Goal: Information Seeking & Learning: Learn about a topic

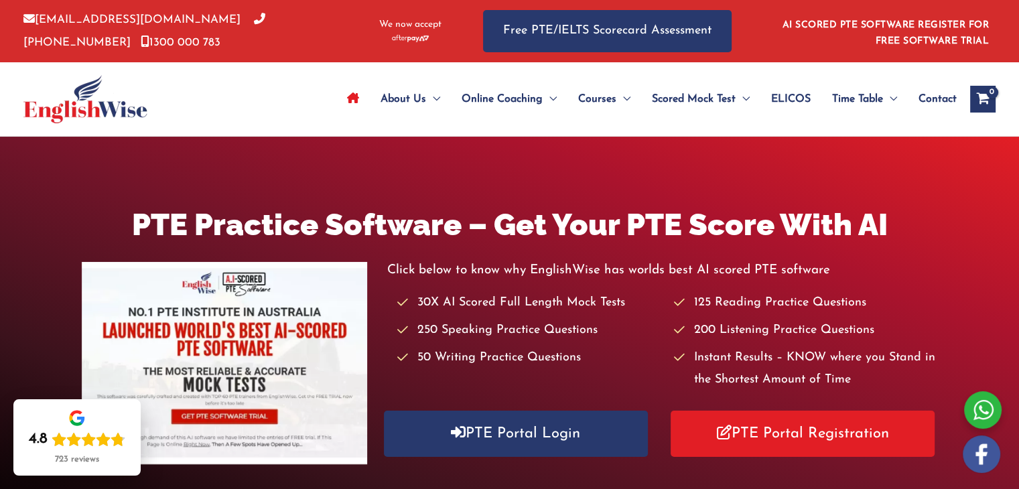
click at [97, 125] on div at bounding box center [91, 99] width 137 height 74
click at [92, 119] on img at bounding box center [85, 99] width 124 height 48
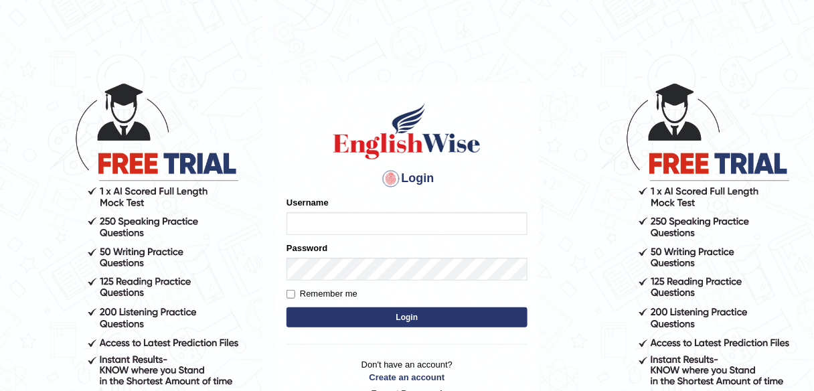
type input "SApANA2025"
click at [408, 319] on button "Login" at bounding box center [407, 317] width 241 height 20
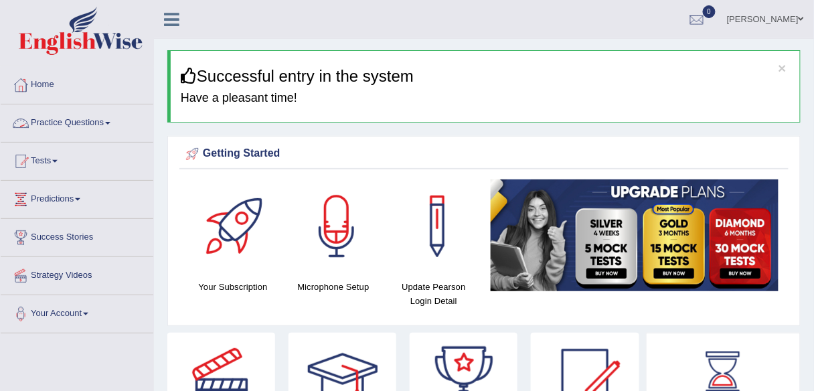
click at [117, 121] on link "Practice Questions" at bounding box center [77, 120] width 153 height 33
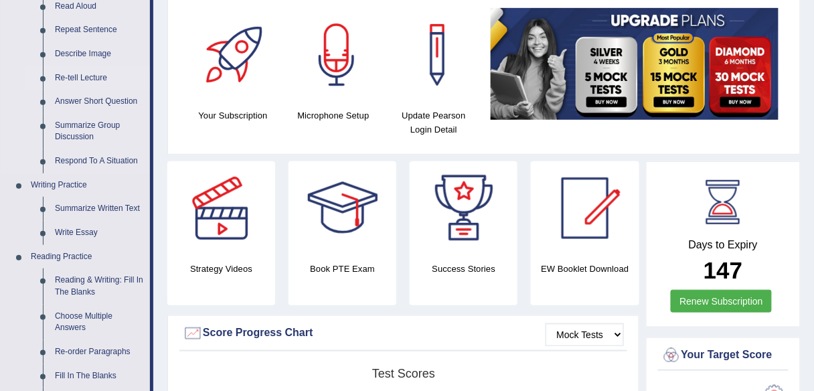
scroll to position [175, 0]
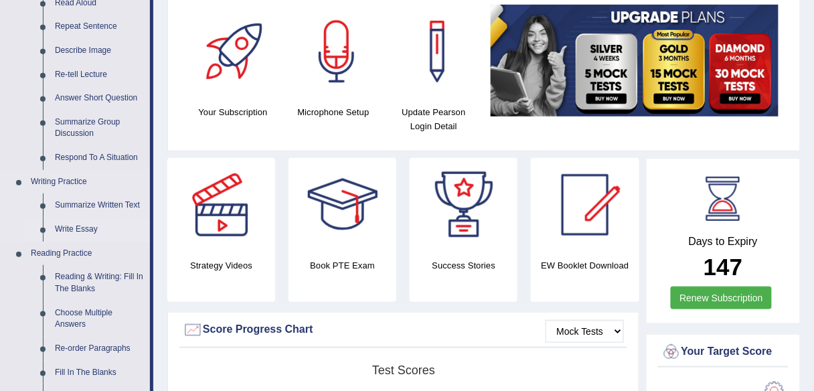
click at [69, 231] on link "Write Essay" at bounding box center [99, 230] width 101 height 24
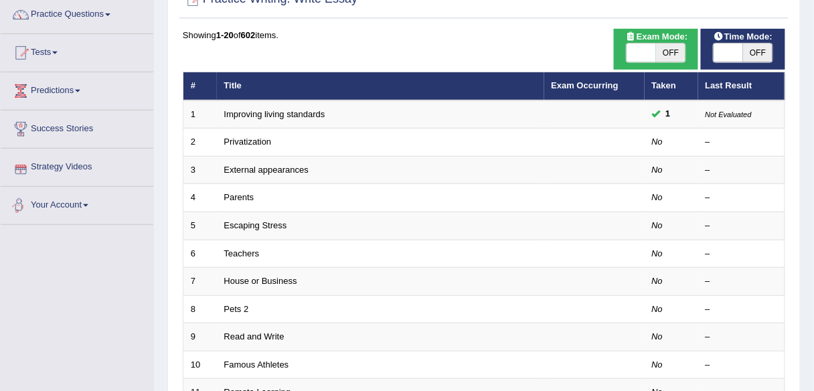
scroll to position [126, 0]
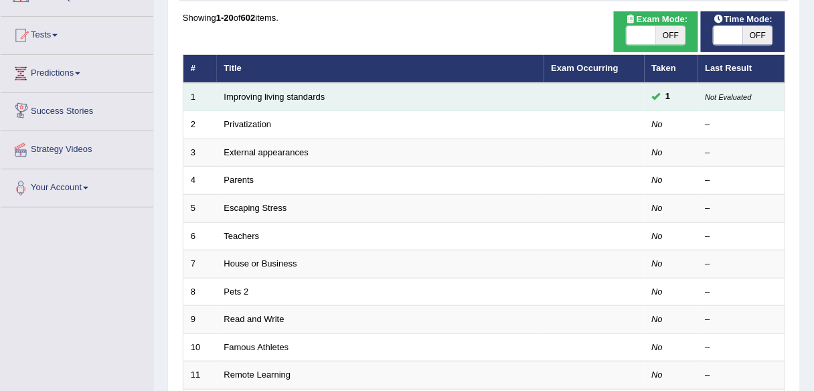
click at [232, 100] on td "Improving living standards" at bounding box center [381, 97] width 328 height 28
click at [236, 96] on link "Improving living standards" at bounding box center [274, 97] width 101 height 10
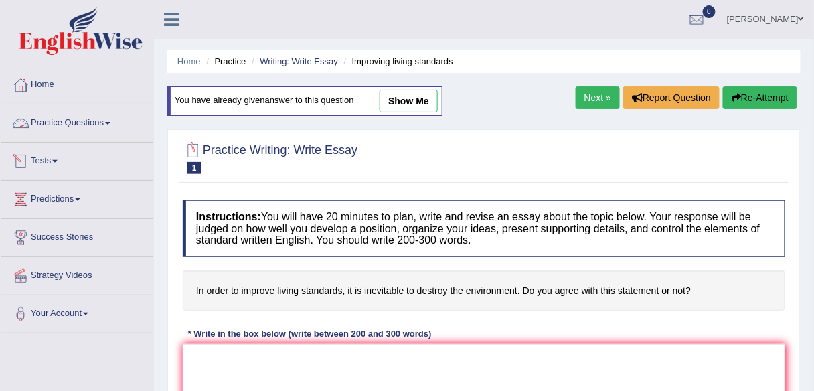
click at [99, 121] on link "Practice Questions" at bounding box center [77, 120] width 153 height 33
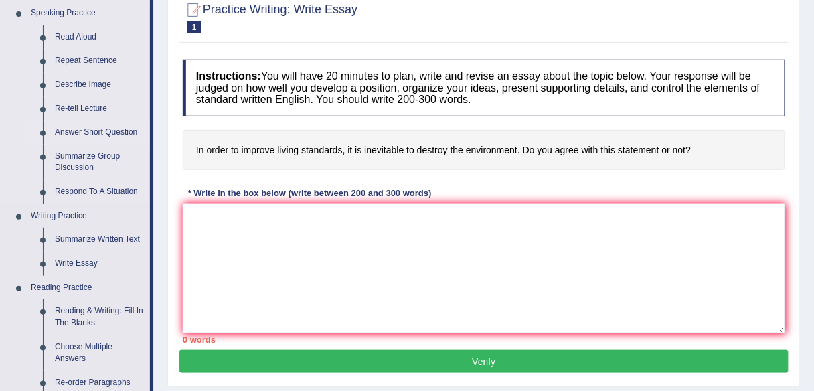
scroll to position [141, 0]
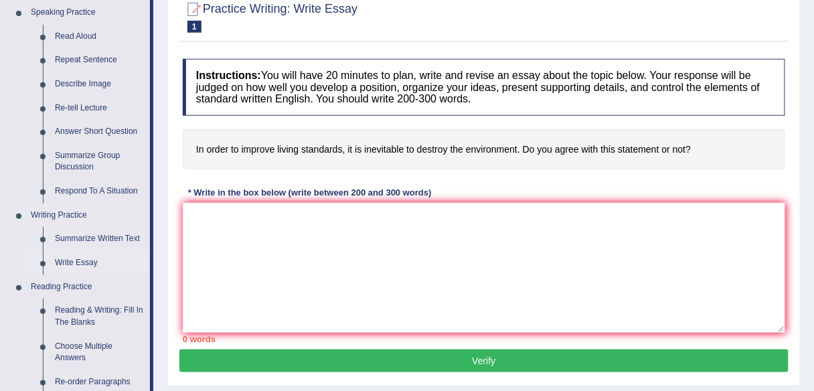
click at [84, 267] on link "Write Essay" at bounding box center [99, 263] width 101 height 24
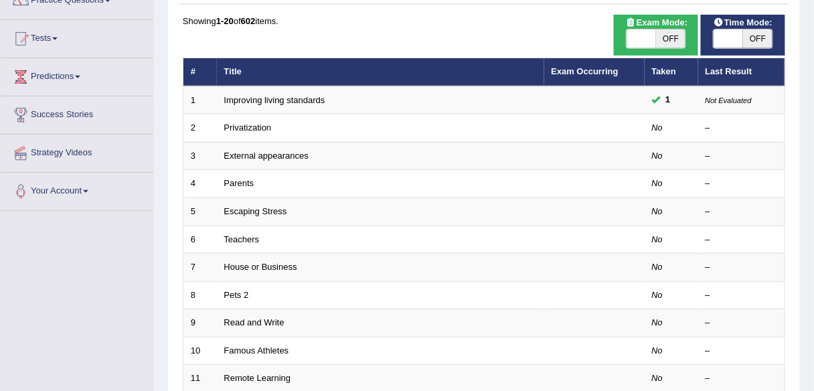
scroll to position [117, 0]
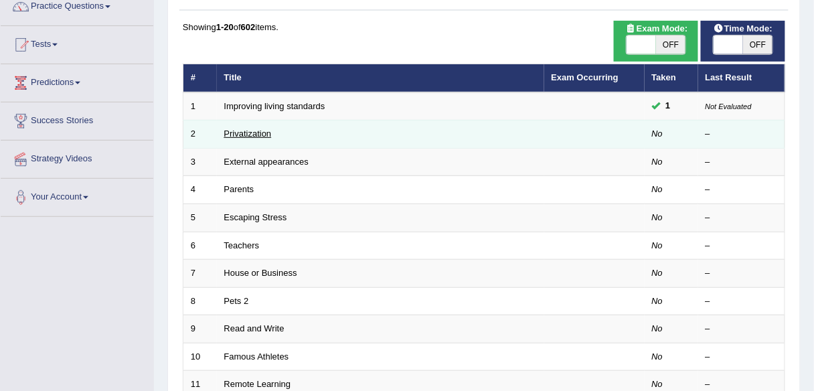
click at [240, 135] on link "Privatization" at bounding box center [248, 134] width 48 height 10
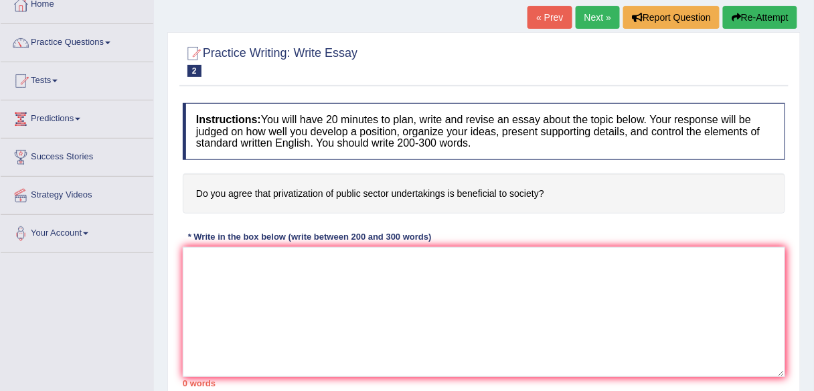
scroll to position [72, 0]
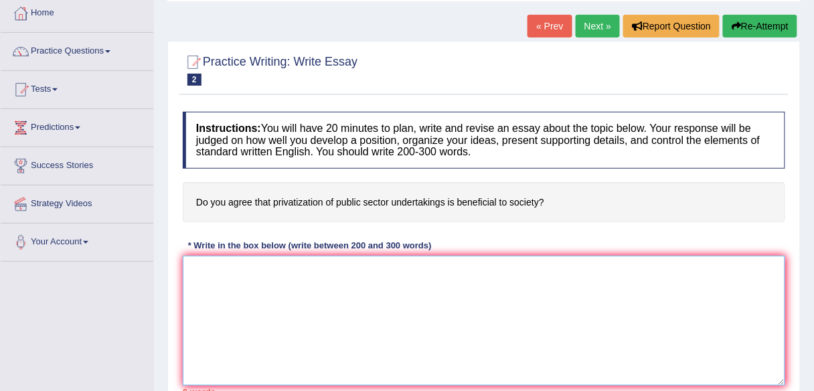
click at [193, 271] on textarea at bounding box center [484, 321] width 603 height 130
type textarea "I"
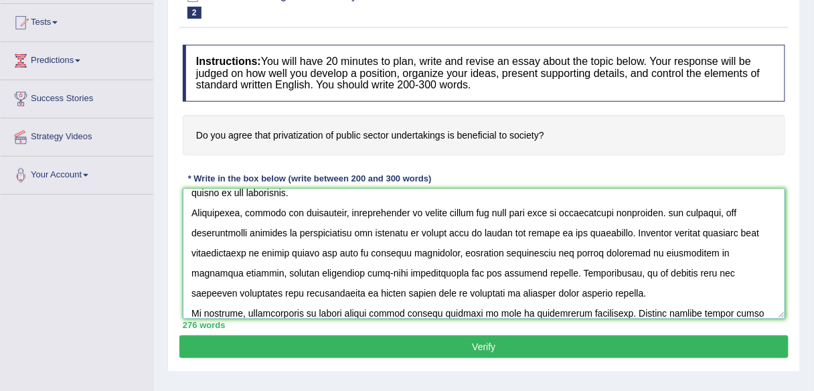
scroll to position [192, 0]
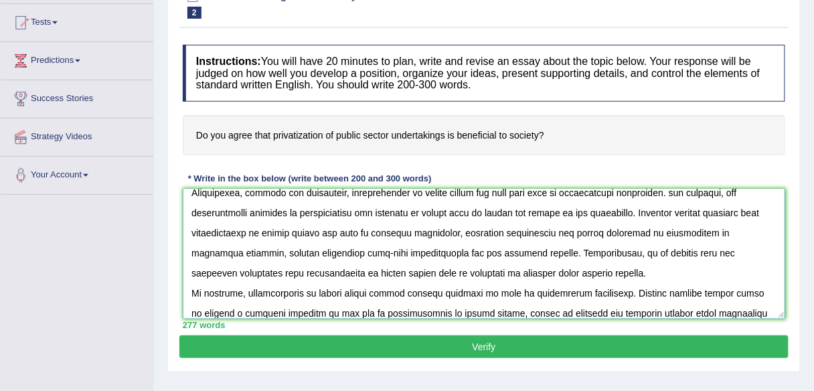
type textarea "The growing important of privatization of public sector has sparked numerous di…"
click at [481, 343] on button "Verify" at bounding box center [484, 347] width 609 height 23
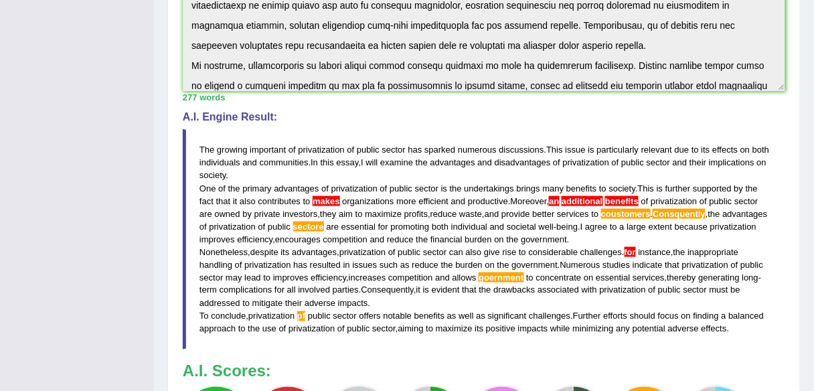
scroll to position [348, 0]
